Goal: Information Seeking & Learning: Learn about a topic

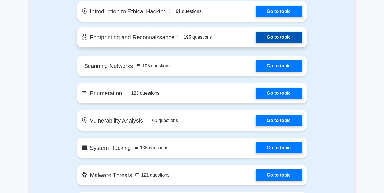
scroll to position [343, 0]
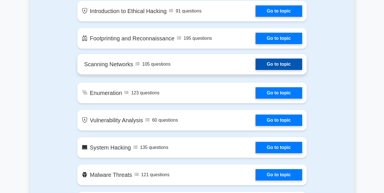
click at [262, 63] on link "Go to topic" at bounding box center [279, 64] width 47 height 11
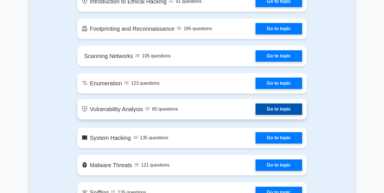
scroll to position [354, 0]
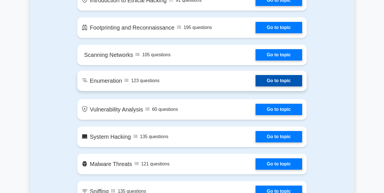
click at [281, 79] on link "Go to topic" at bounding box center [279, 80] width 47 height 11
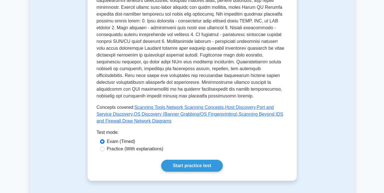
scroll to position [193, 0]
click at [196, 160] on link "Start practice test" at bounding box center [192, 166] width 62 height 12
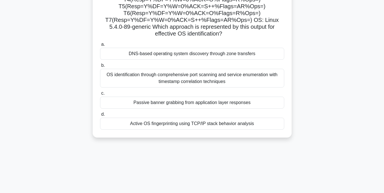
scroll to position [114, 0]
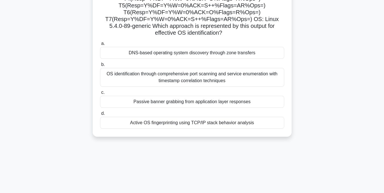
click at [196, 125] on div "Active OS fingerprinting using TCP/IP stack behavior analysis" at bounding box center [192, 123] width 184 height 12
click at [100, 116] on input "d. Active OS fingerprinting using TCP/IP stack behavior analysis" at bounding box center [100, 114] width 0 height 4
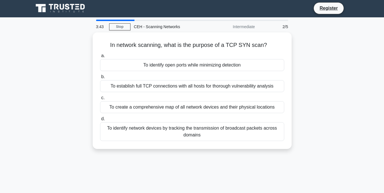
scroll to position [4, 0]
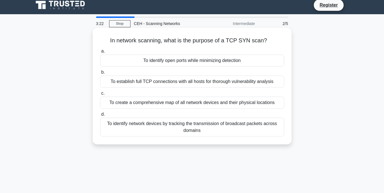
click at [202, 82] on div "To establish full TCP connections with all hosts for thorough vulnerability ana…" at bounding box center [192, 82] width 184 height 12
click at [100, 74] on input "b. To establish full TCP connections with all hosts for thorough vulnerability …" at bounding box center [100, 73] width 0 height 4
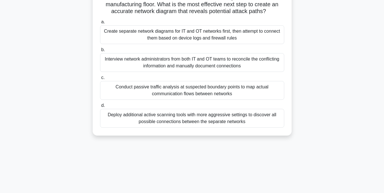
scroll to position [95, 0]
click at [235, 125] on div "Deploy additional active scanning tools with more aggressive settings to discov…" at bounding box center [192, 118] width 184 height 19
click at [100, 107] on input "d. Deploy additional active scanning tools with more aggressive settings to dis…" at bounding box center [100, 106] width 0 height 4
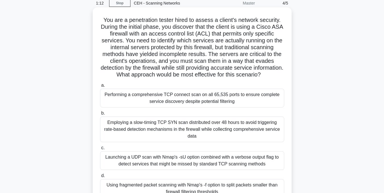
scroll to position [24, 0]
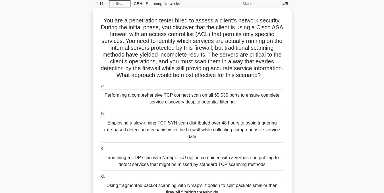
click at [237, 106] on div "Performing a comprehensive TCP connect scan on all 65,535 ports to ensure compl…" at bounding box center [192, 98] width 184 height 19
click at [100, 88] on input "a. Performing a comprehensive TCP connect scan on all 65,535 ports to ensure co…" at bounding box center [100, 86] width 0 height 4
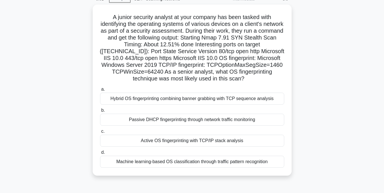
scroll to position [30, 0]
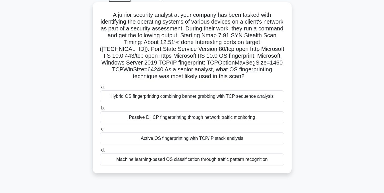
click at [217, 143] on div "Active OS fingerprinting with TCP/IP stack analysis" at bounding box center [192, 139] width 184 height 12
click at [100, 131] on input "c. Active OS fingerprinting with TCP/IP stack analysis" at bounding box center [100, 129] width 0 height 4
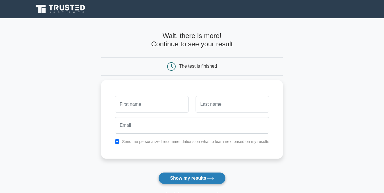
click at [201, 181] on button "Show my results" at bounding box center [192, 178] width 67 height 12
type input "a"
type input "raj"
type input "singh"
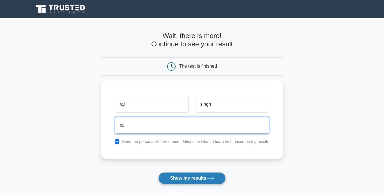
type input "r"
type input "torajvir@gmial.com"
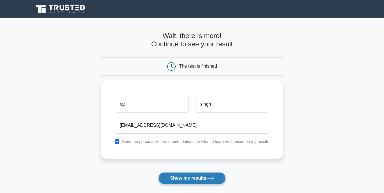
click at [201, 181] on button "Show my results" at bounding box center [192, 178] width 67 height 12
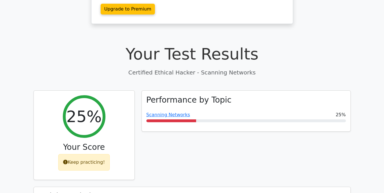
scroll to position [127, 0]
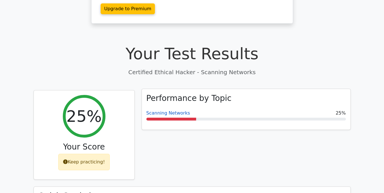
click at [170, 110] on link "Scanning Networks" at bounding box center [169, 112] width 44 height 5
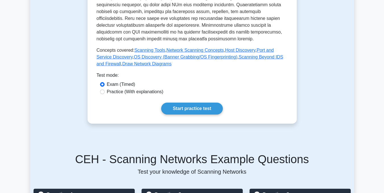
scroll to position [250, 0]
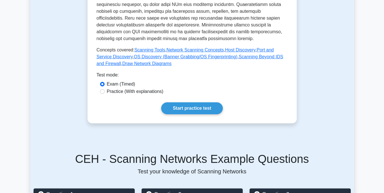
click at [144, 88] on label "Practice (With explanations)" at bounding box center [135, 91] width 57 height 7
click at [105, 89] on input "Practice (With explanations)" at bounding box center [102, 91] width 5 height 5
radio input "true"
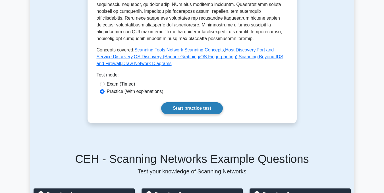
click at [186, 102] on link "Start practice test" at bounding box center [192, 108] width 62 height 12
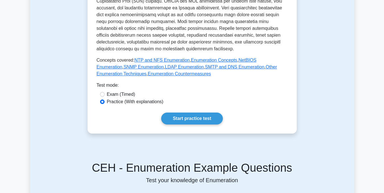
scroll to position [234, 0]
